Goal: Ask a question

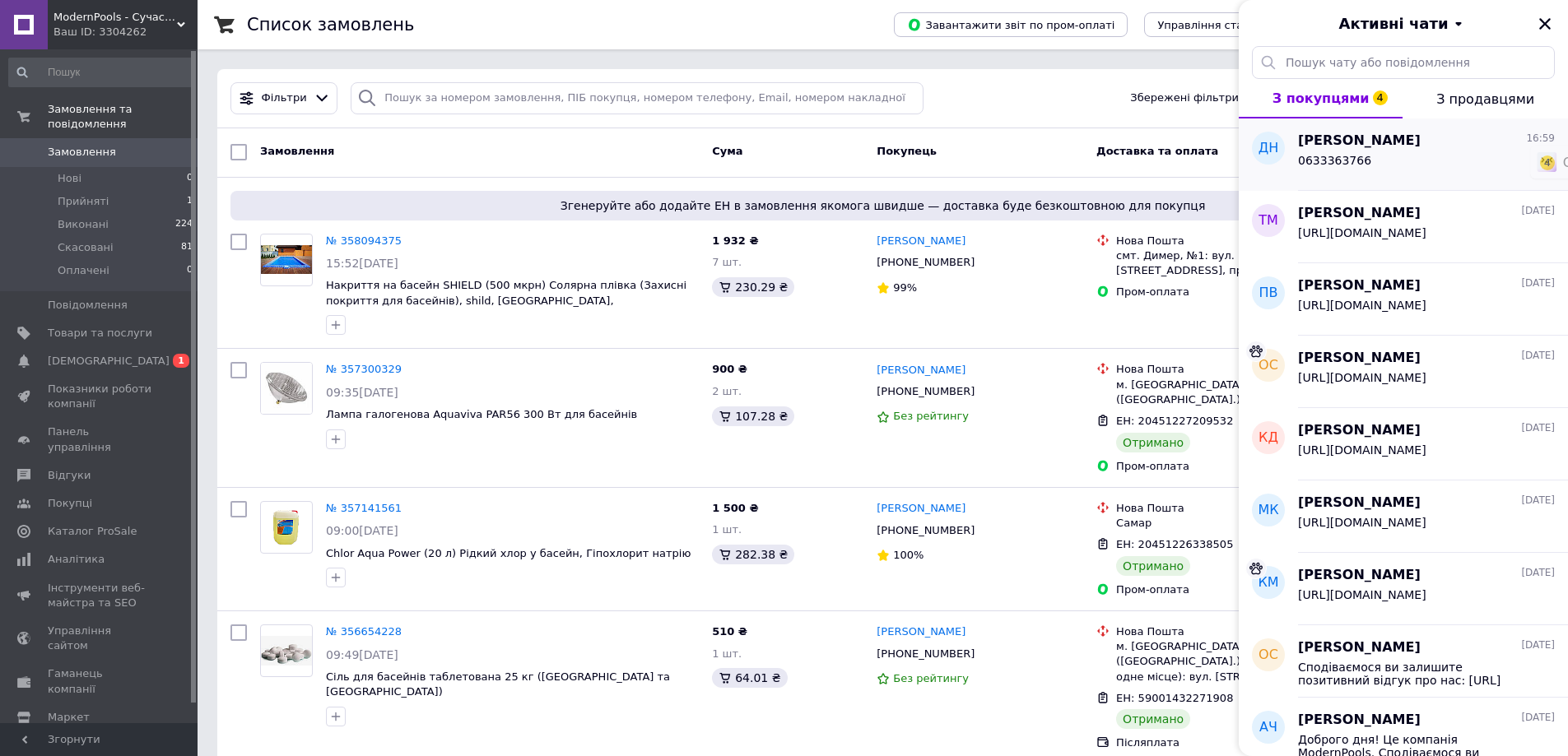
click at [1382, 146] on span "[PERSON_NAME]" at bounding box center [1359, 141] width 123 height 19
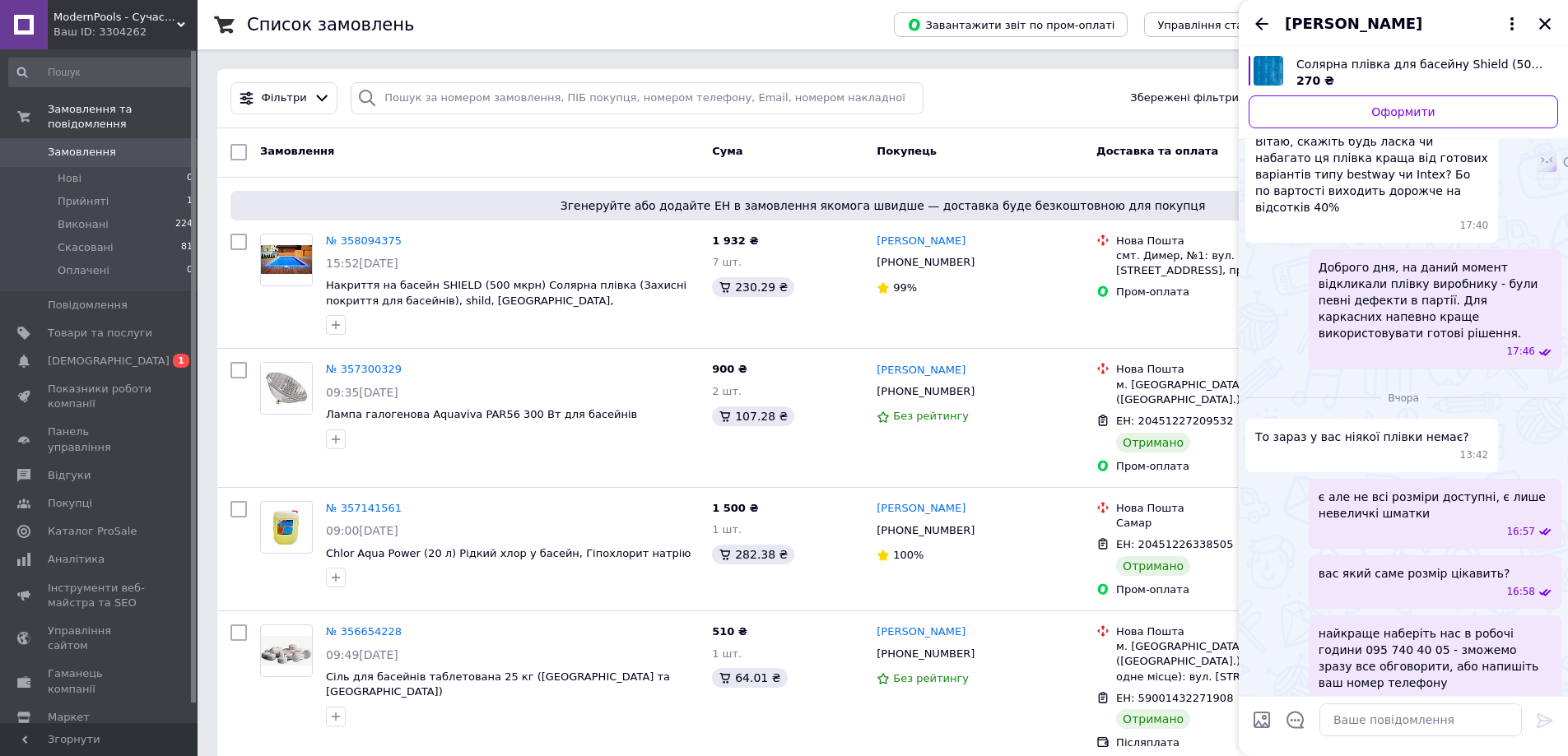
scroll to position [451, 0]
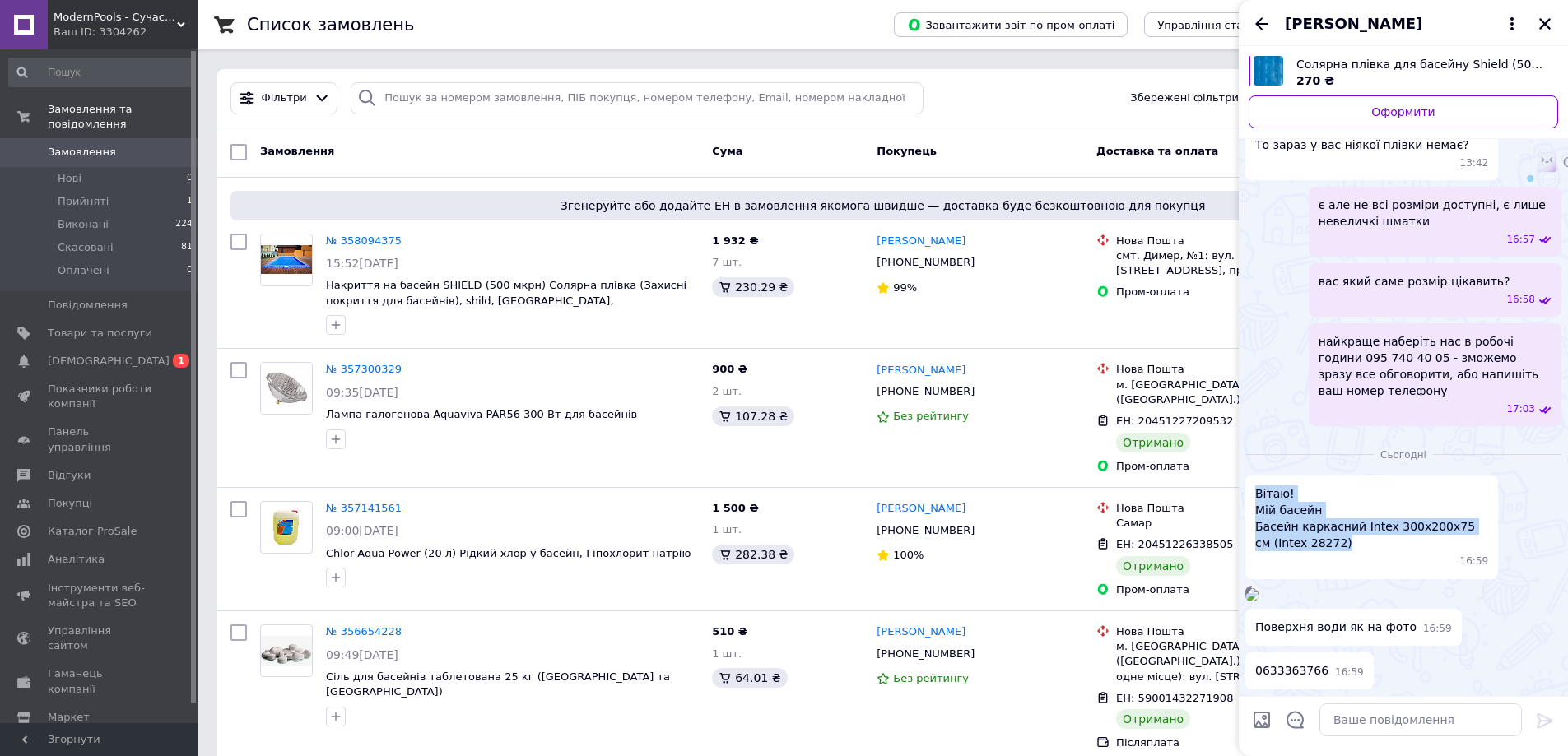
drag, startPoint x: 1335, startPoint y: 416, endPoint x: 1255, endPoint y: 364, distance: 95.4
click at [1255, 476] on div "Вітаю! Мій басейн Басейн каркасний Intex 300х200х75 см (Intex 28272) 16:59" at bounding box center [1371, 527] width 252 height 103
copy span "Вітаю! Мій басейн Басейн каркасний Intex 300х200х75 см (Intex 28272)"
drag, startPoint x: 1396, startPoint y: 629, endPoint x: 1255, endPoint y: 626, distance: 141.0
click at [1255, 626] on div "Поверхня води як на фото 16:59" at bounding box center [1353, 627] width 216 height 37
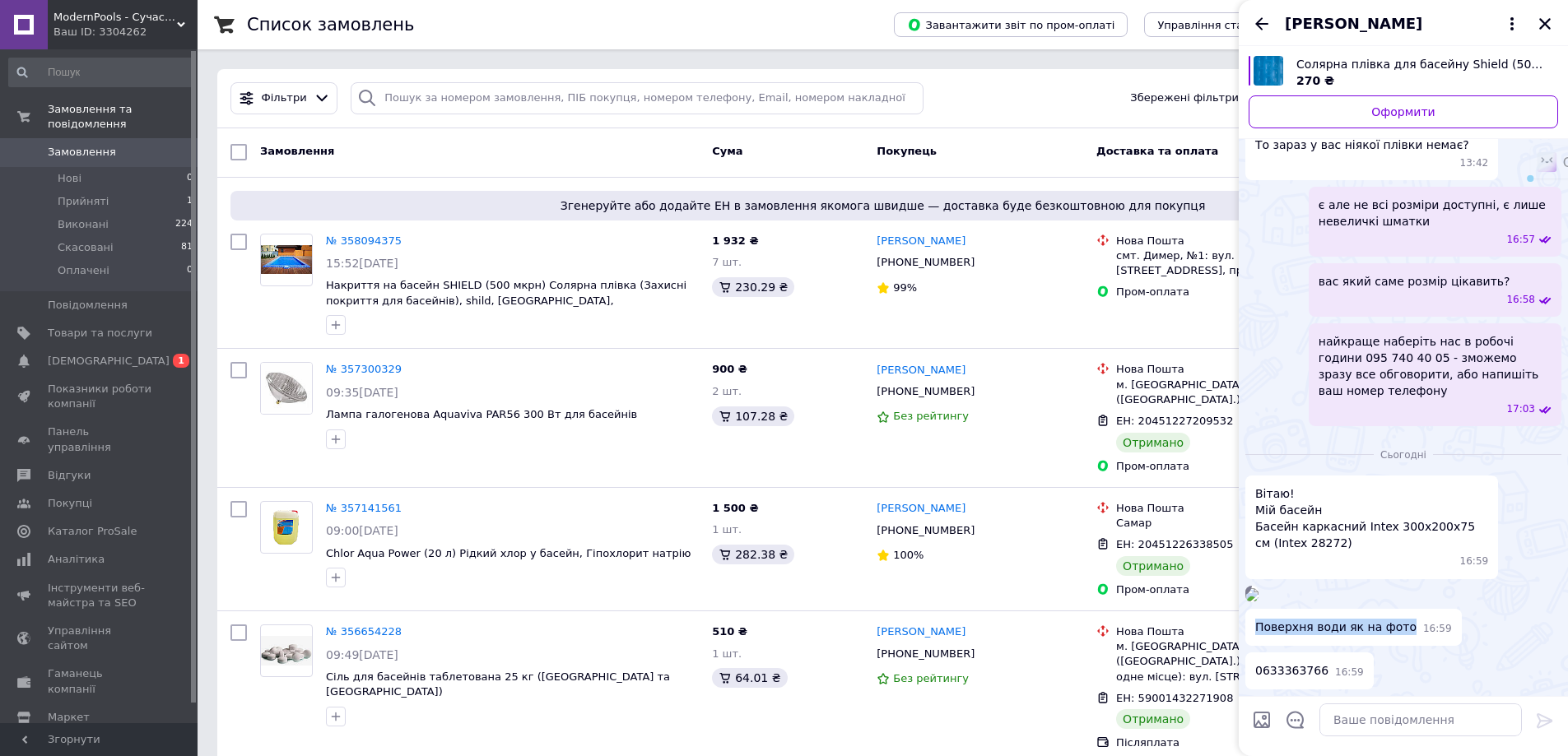
copy span "Поверхня води як на фото"
click at [1287, 672] on span "0633363766" at bounding box center [1292, 671] width 74 height 17
copy span "0633363766"
click at [1394, 719] on textarea at bounding box center [1420, 720] width 202 height 33
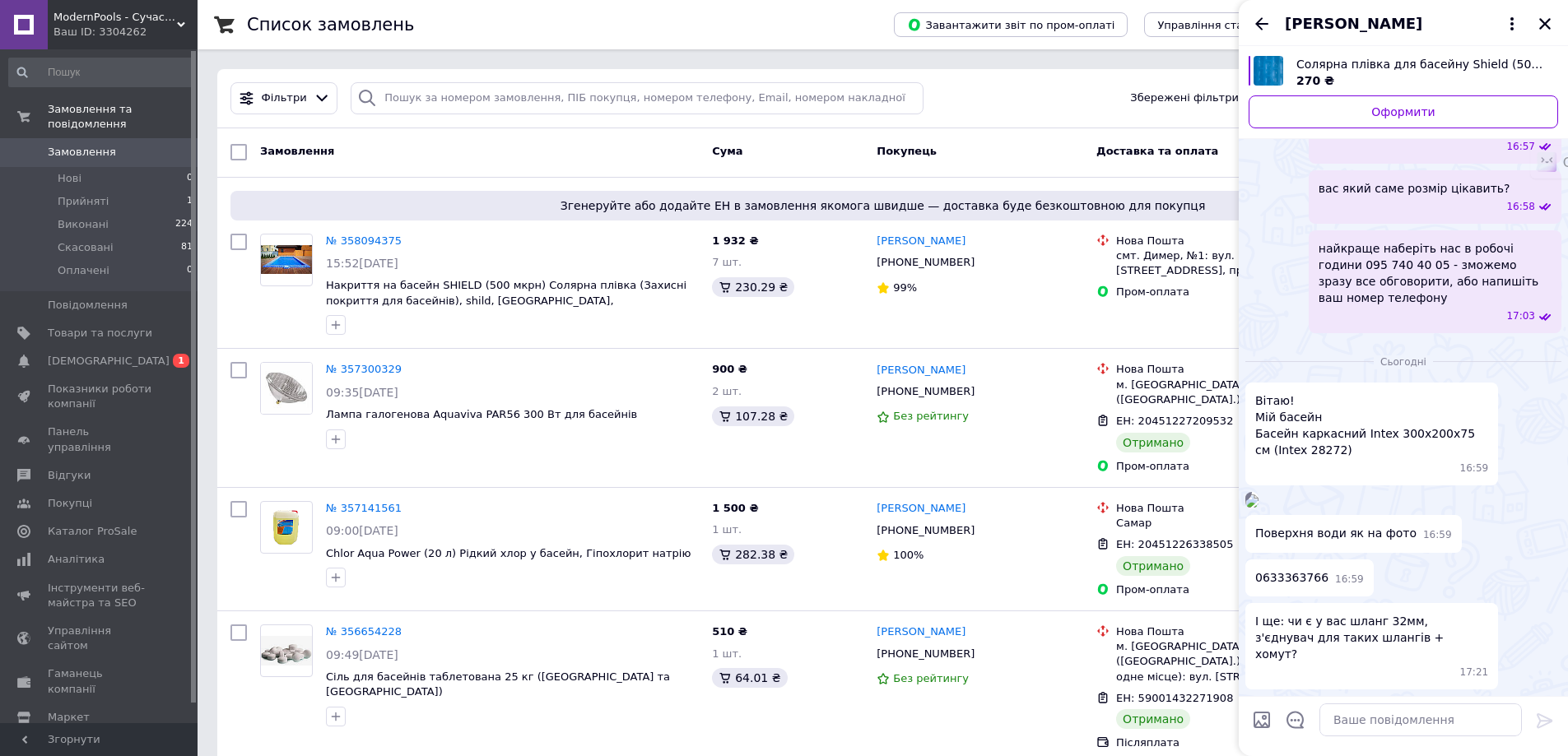
scroll to position [421, 0]
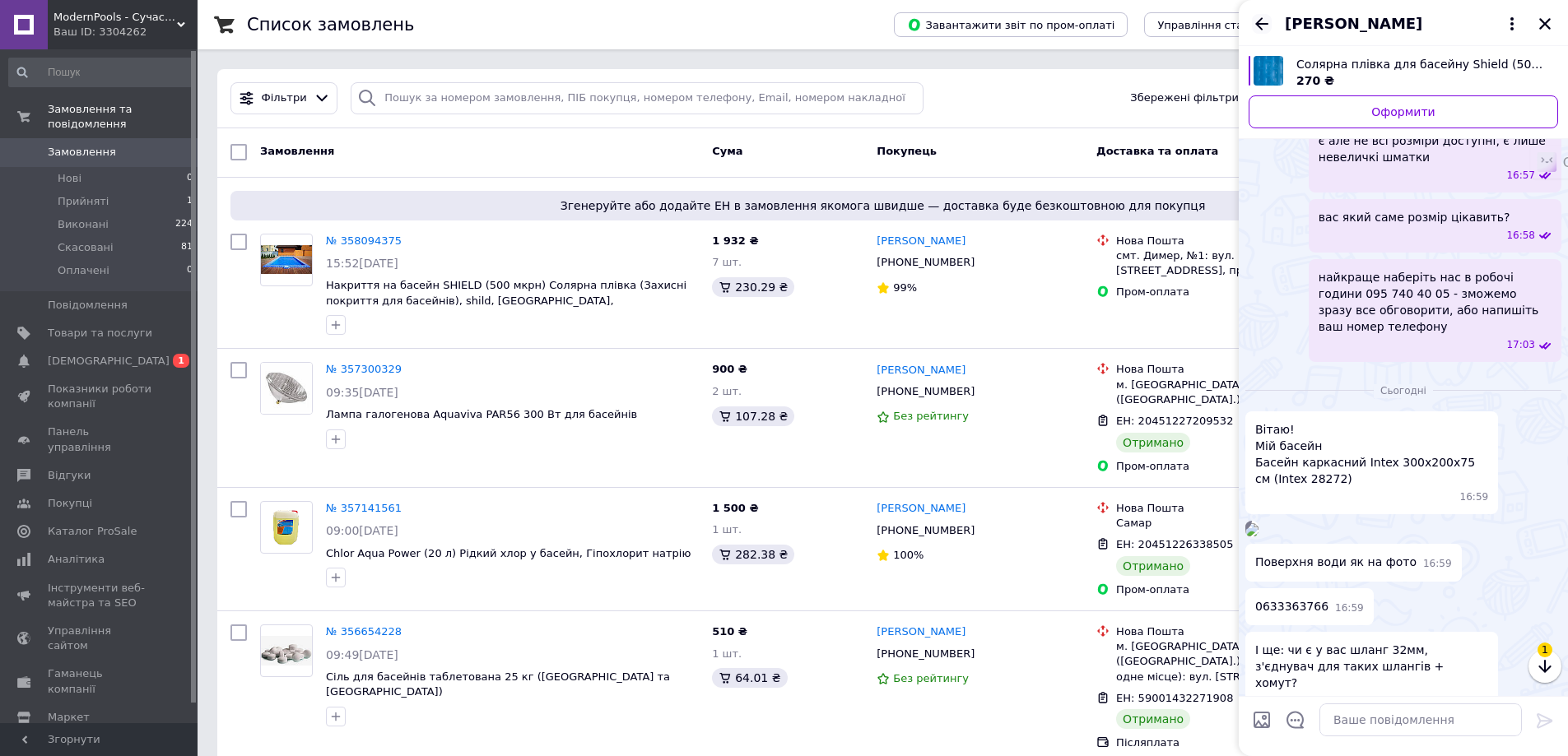
click at [1257, 22] on icon "Назад" at bounding box center [1262, 24] width 20 height 20
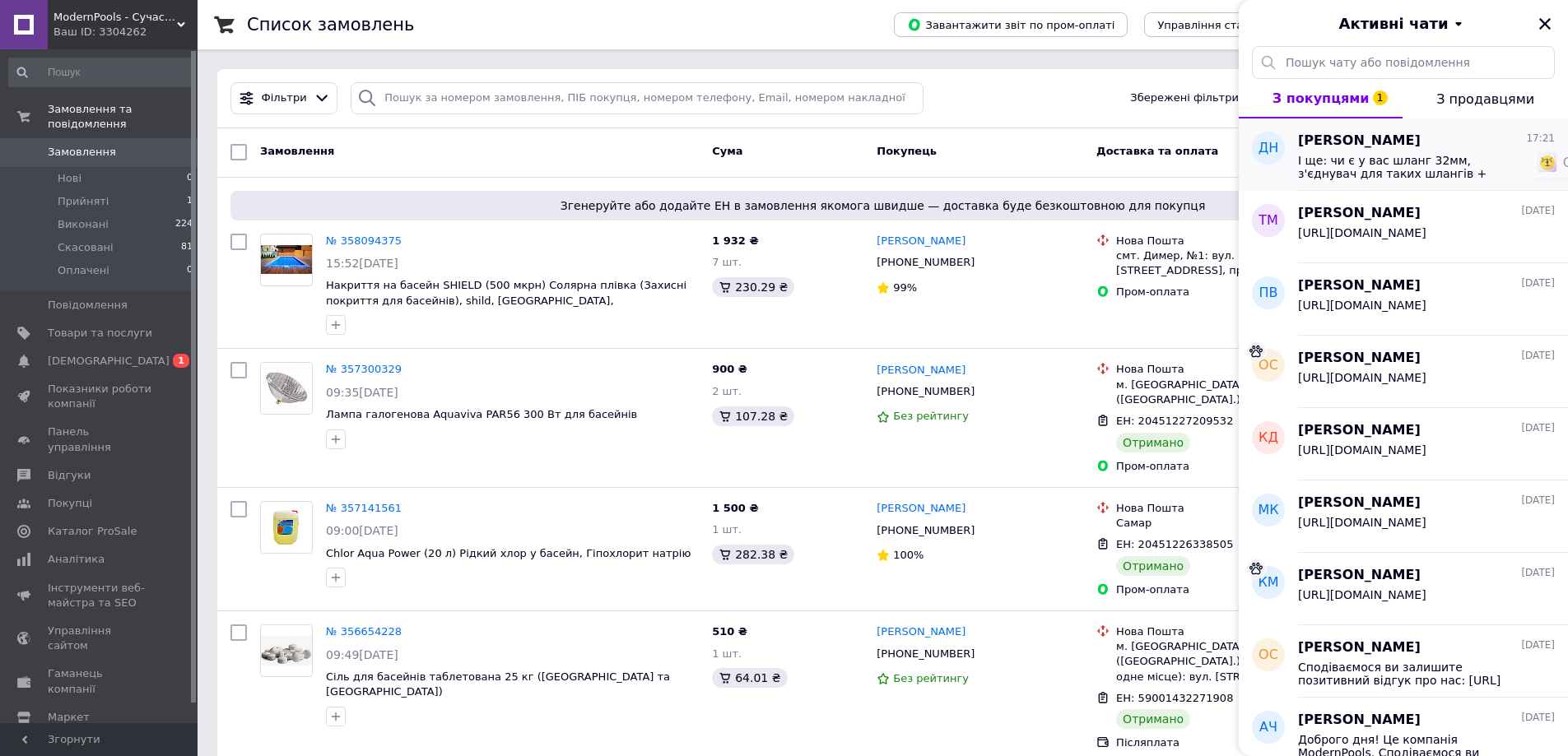
click at [1397, 157] on span "І ще: чи є у вас шланг 32мм, з'єднувач для таких шлангів + хомут?" at bounding box center [1414, 166] width 233 height 26
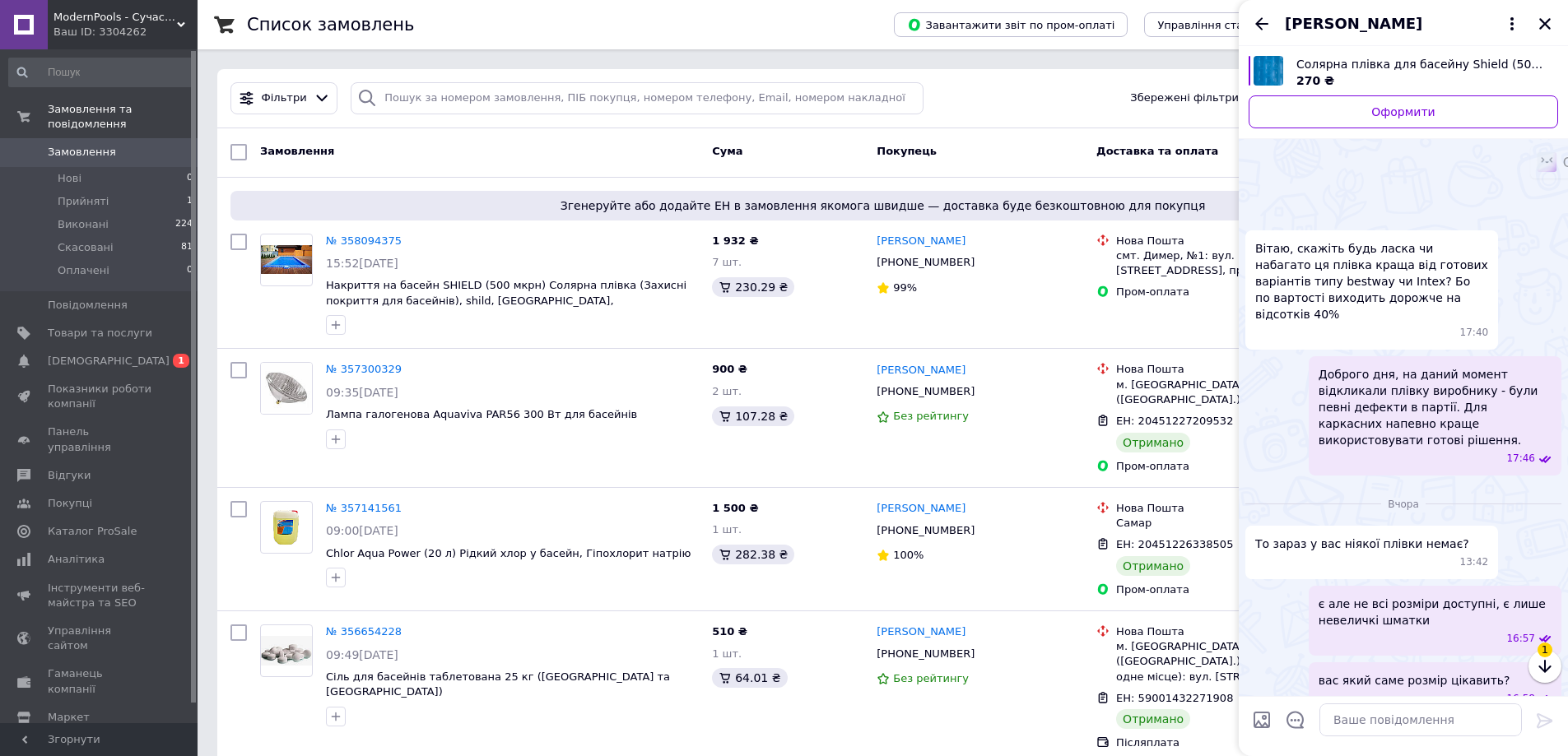
scroll to position [567, 0]
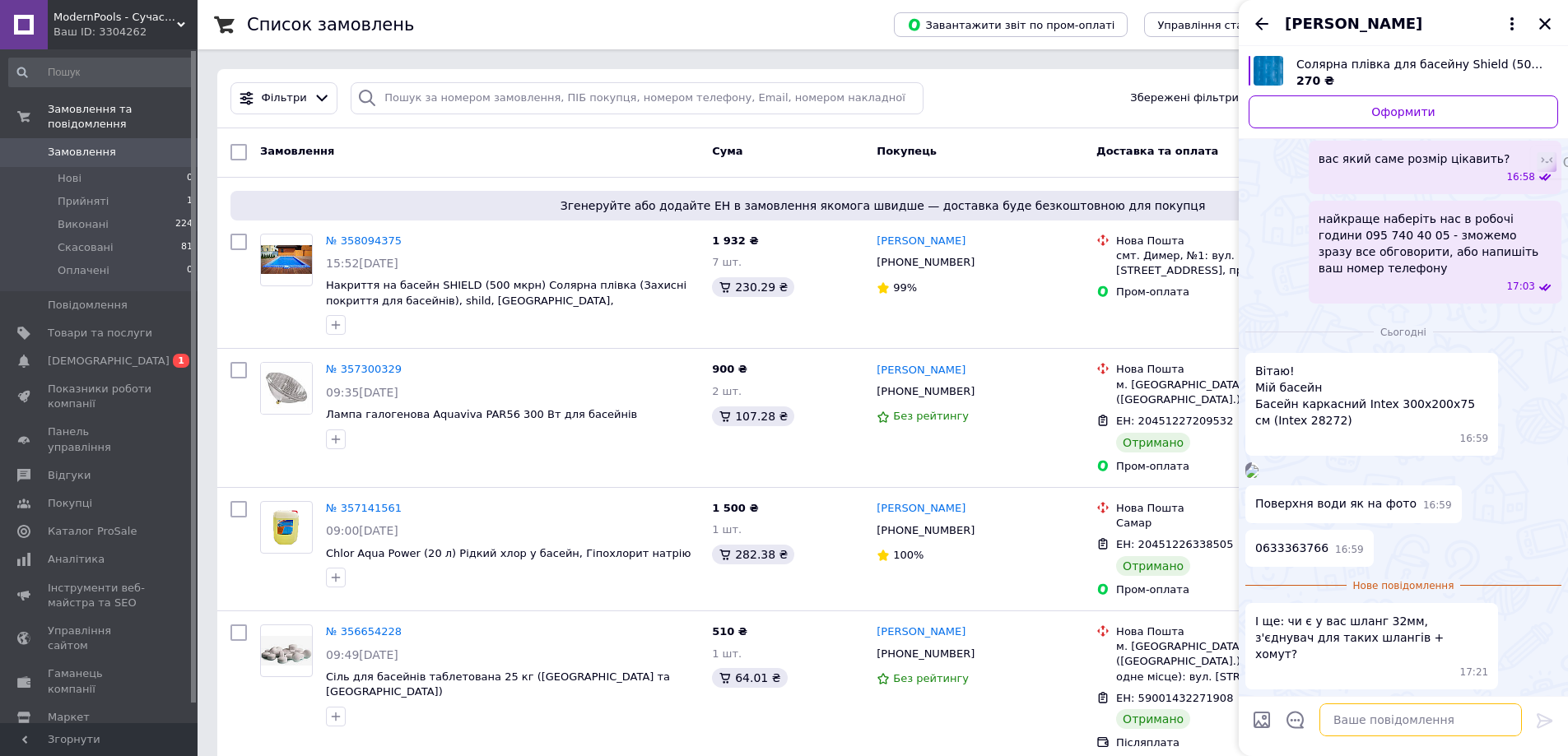
click at [1359, 717] on textarea at bounding box center [1420, 720] width 202 height 33
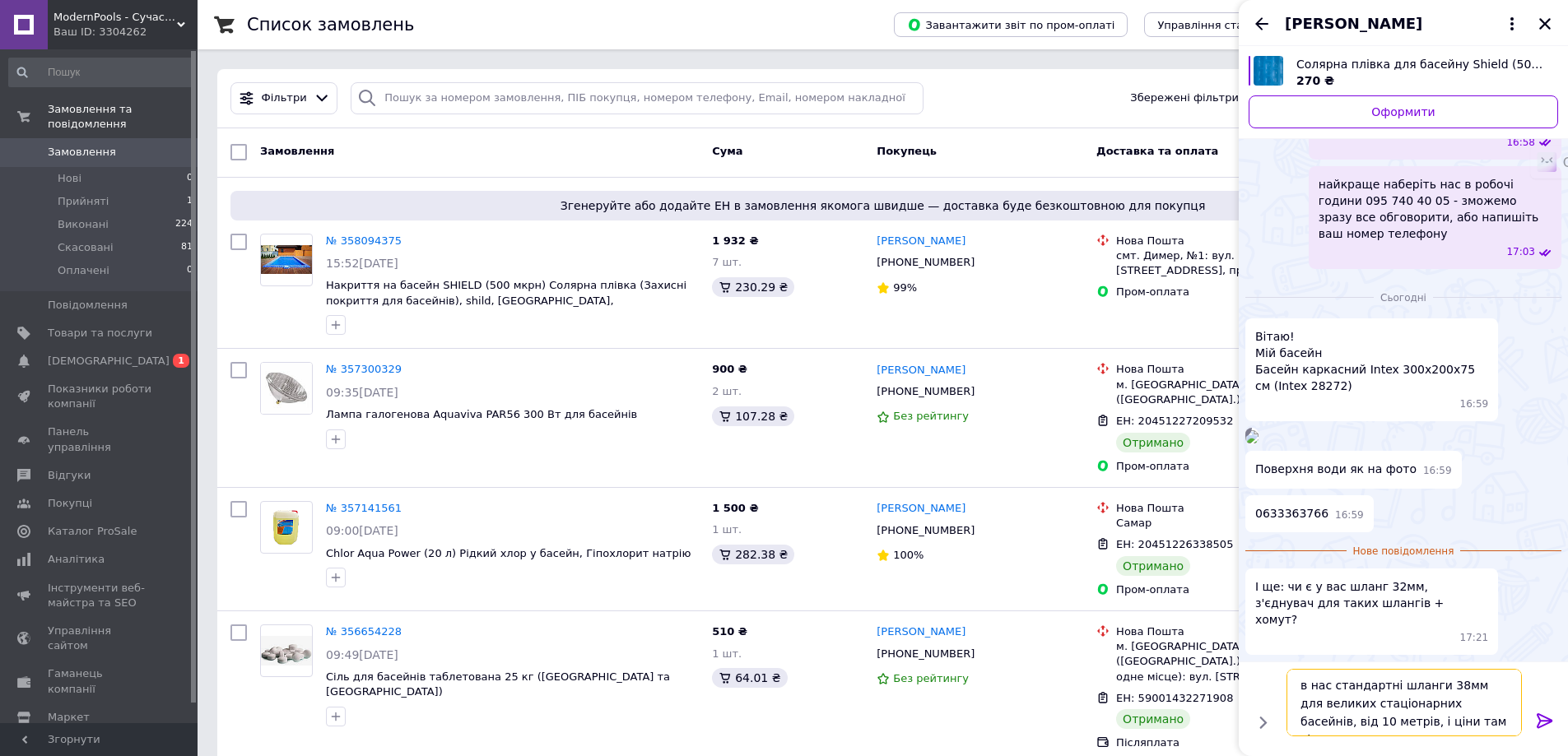
type textarea "в нас стандартні шланги 38мм для великих стаціонарних басейнів, від 10 метрів, …"
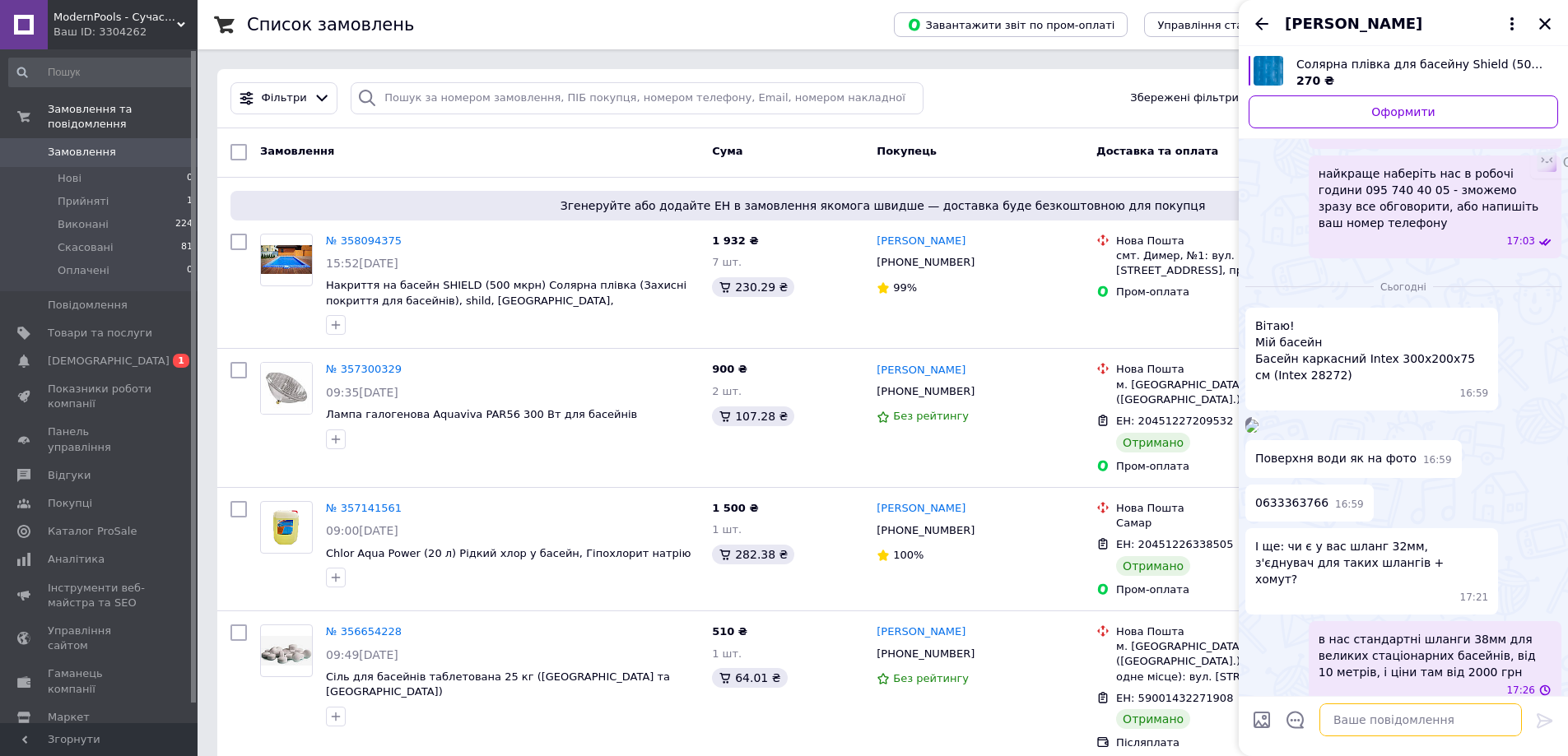
scroll to position [591, 0]
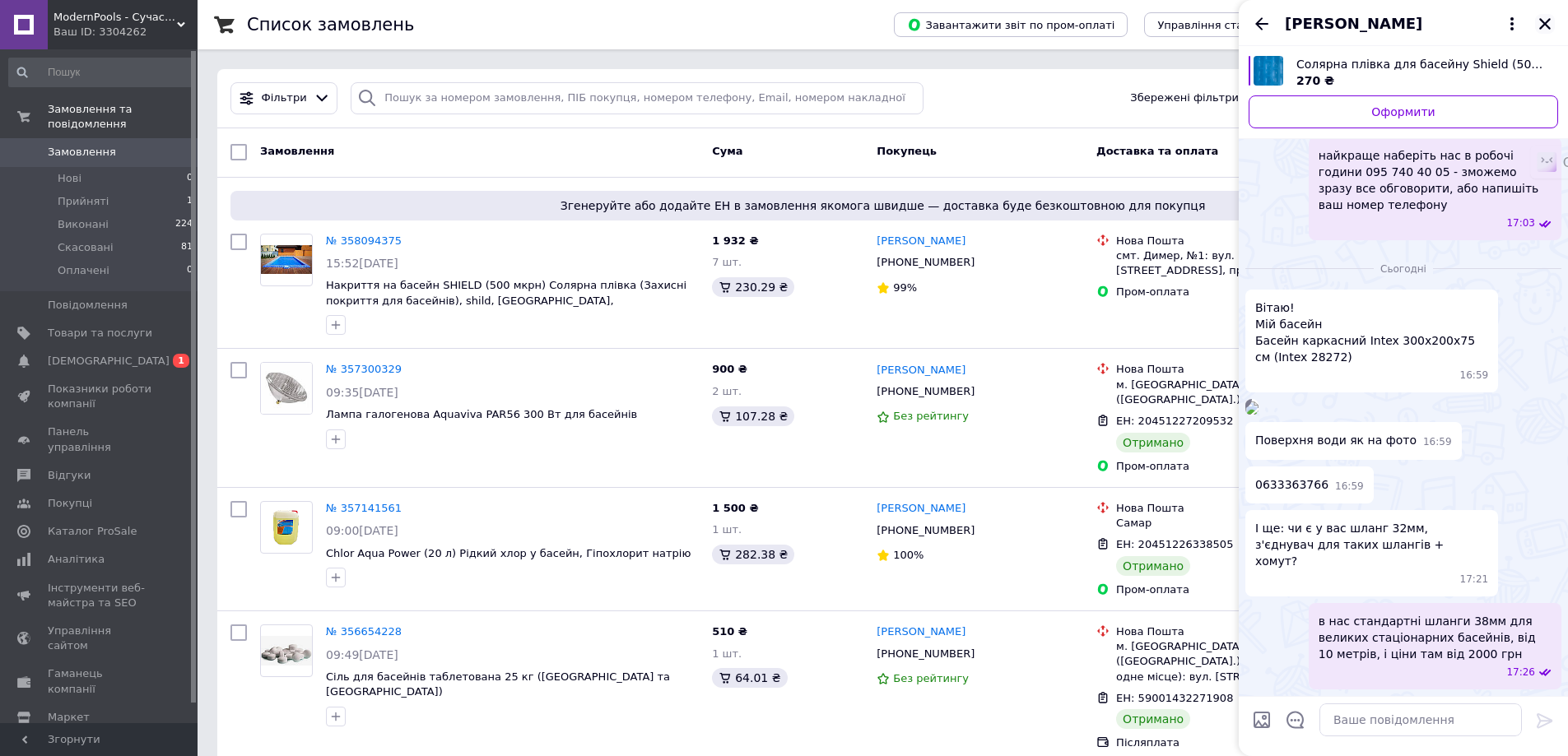
click at [1543, 24] on icon "Закрити" at bounding box center [1545, 23] width 14 height 14
